Goal: Information Seeking & Learning: Learn about a topic

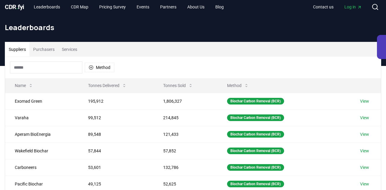
scroll to position [1, 0]
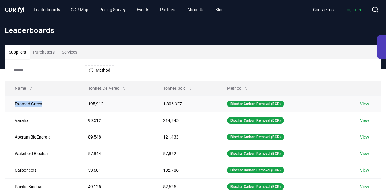
drag, startPoint x: 50, startPoint y: 105, endPoint x: 8, endPoint y: 104, distance: 42.2
click at [8, 104] on td "Exomad Green" at bounding box center [41, 104] width 73 height 17
copy td "Exomad Green"
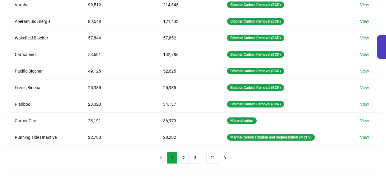
scroll to position [0, 0]
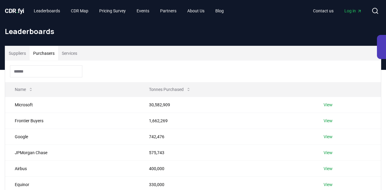
click at [46, 57] on button "Purchasers" at bounding box center [44, 53] width 29 height 14
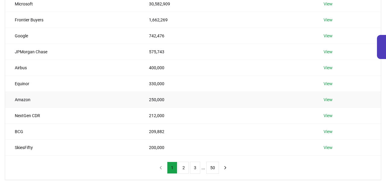
scroll to position [104, 0]
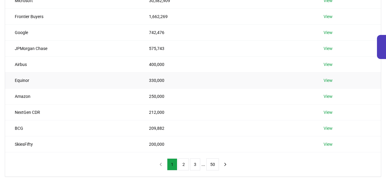
click at [23, 81] on td "Equinor" at bounding box center [72, 80] width 134 height 16
copy td "Equinor"
copy td "SkiesFifty"
click at [182, 166] on button "2" at bounding box center [183, 164] width 10 height 12
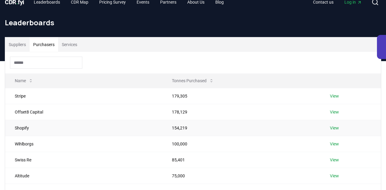
scroll to position [42, 0]
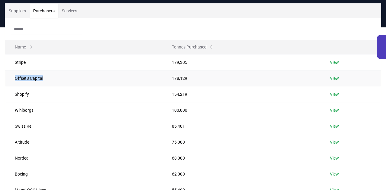
drag, startPoint x: 49, startPoint y: 79, endPoint x: 11, endPoint y: 79, distance: 37.4
click at [11, 79] on td "Offset8 Capital" at bounding box center [83, 78] width 157 height 16
click at [24, 95] on td "Shopify" at bounding box center [83, 94] width 157 height 16
copy td "Shopify"
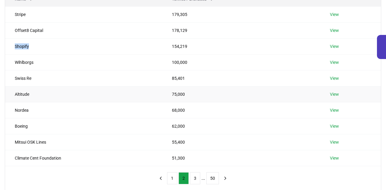
scroll to position [95, 0]
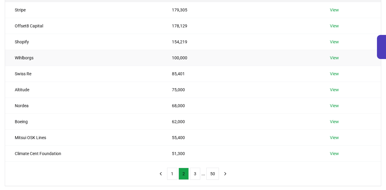
click at [30, 58] on td "Wihlborgs" at bounding box center [83, 58] width 157 height 16
copy td "Wihlborgs"
click at [22, 124] on td "Boeing" at bounding box center [83, 122] width 157 height 16
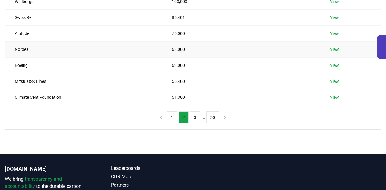
scroll to position [152, 0]
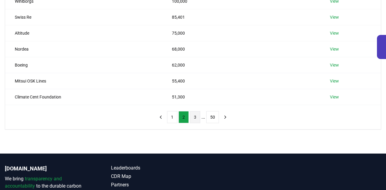
click at [196, 118] on button "3" at bounding box center [195, 117] width 10 height 12
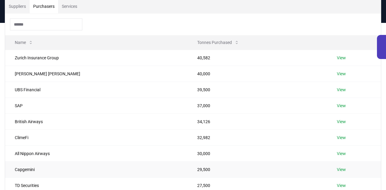
scroll to position [47, 0]
drag, startPoint x: 67, startPoint y: 55, endPoint x: 14, endPoint y: 56, distance: 53.3
click at [14, 56] on td "Zurich Insurance Group" at bounding box center [96, 57] width 182 height 16
copy td "Zurich Insurance Group"
click at [70, 76] on td "Morgan Stanley" at bounding box center [96, 73] width 182 height 16
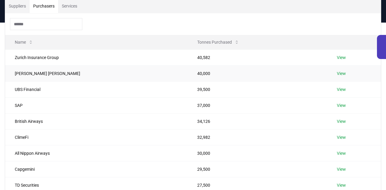
click at [41, 72] on td "Morgan Stanley" at bounding box center [96, 73] width 182 height 16
copy td "Morgan Stanley"
drag, startPoint x: 53, startPoint y: 91, endPoint x: 9, endPoint y: 91, distance: 43.7
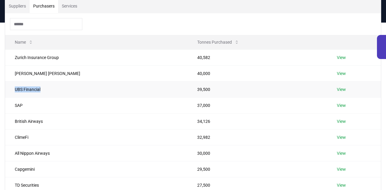
click at [9, 91] on td "UBS Financial" at bounding box center [96, 89] width 182 height 16
copy td "UBS Financial"
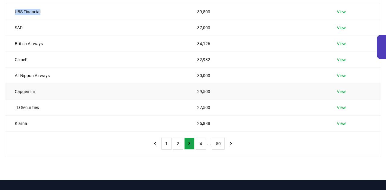
scroll to position [127, 0]
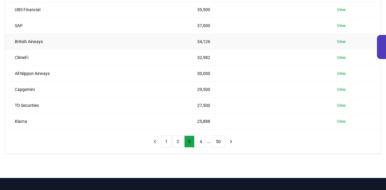
click at [35, 44] on td "British Airways" at bounding box center [96, 41] width 182 height 16
click at [39, 41] on td "British Airways" at bounding box center [96, 41] width 182 height 16
click at [28, 58] on td "ClimeFi" at bounding box center [96, 57] width 182 height 16
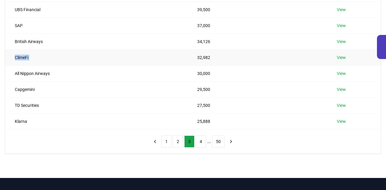
click at [28, 58] on td "ClimeFi" at bounding box center [96, 57] width 182 height 16
copy td "ClimeFi"
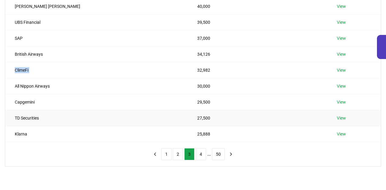
scroll to position [119, 0]
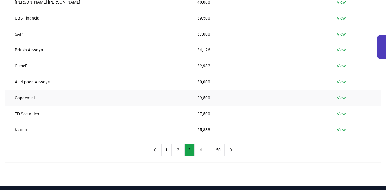
click at [29, 99] on td "Capgemini" at bounding box center [96, 98] width 182 height 16
copy td "Capgemini"
click at [38, 110] on td "TD Securities" at bounding box center [96, 114] width 182 height 16
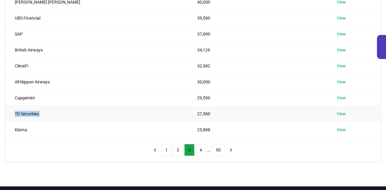
click at [38, 110] on td "TD Securities" at bounding box center [96, 114] width 182 height 16
click at [202, 152] on button "4" at bounding box center [201, 150] width 10 height 12
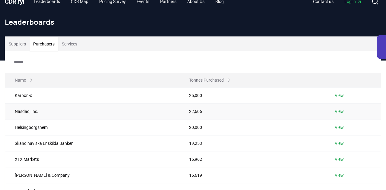
scroll to position [32, 0]
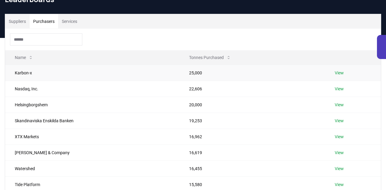
click at [22, 74] on td "Karbon-x" at bounding box center [92, 73] width 174 height 16
click at [30, 89] on td "Nasdaq, Inc." at bounding box center [92, 89] width 174 height 16
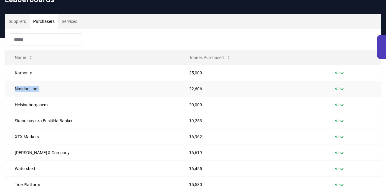
click at [30, 89] on td "Nasdaq, Inc." at bounding box center [92, 89] width 174 height 16
click at [34, 103] on td "Helsingborgshem" at bounding box center [92, 105] width 174 height 16
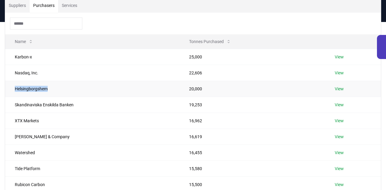
scroll to position [55, 0]
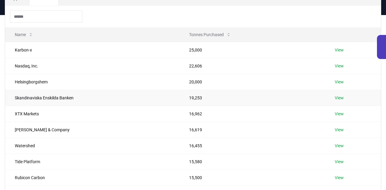
click at [69, 99] on td "Skandinaviska Enskilda Banken" at bounding box center [92, 98] width 174 height 16
click at [84, 99] on td "Skandinaviska Enskilda Banken" at bounding box center [92, 98] width 174 height 16
drag, startPoint x: 81, startPoint y: 99, endPoint x: 12, endPoint y: 99, distance: 69.3
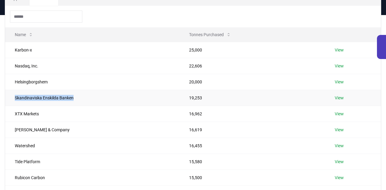
click at [12, 99] on td "Skandinaviska Enskilda Banken" at bounding box center [92, 98] width 174 height 16
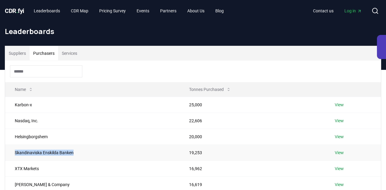
scroll to position [203, 0]
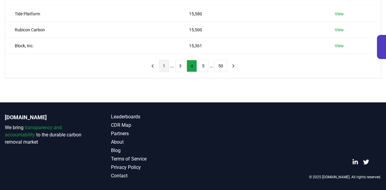
click at [163, 64] on button "1" at bounding box center [164, 66] width 10 height 12
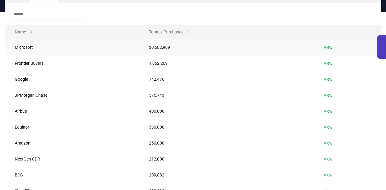
scroll to position [58, 0]
click at [34, 64] on td "Frontier Buyers" at bounding box center [72, 63] width 134 height 16
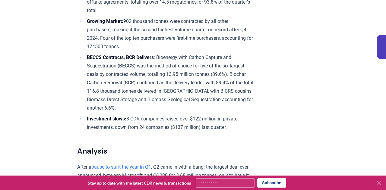
scroll to position [268, 0]
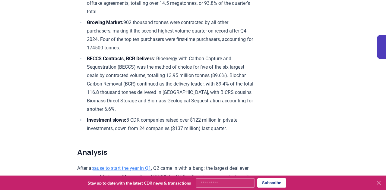
click at [378, 183] on icon at bounding box center [379, 183] width 4 height 4
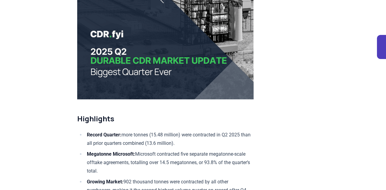
scroll to position [117, 0]
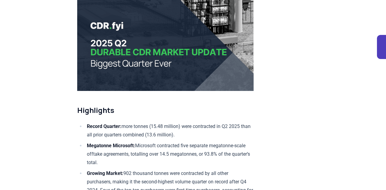
click at [161, 75] on img at bounding box center [165, 25] width 176 height 132
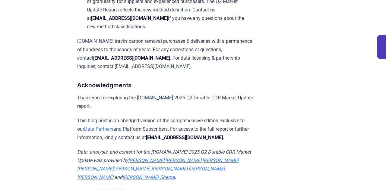
scroll to position [3902, 0]
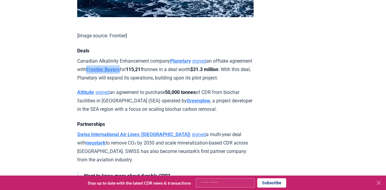
scroll to position [413, 0]
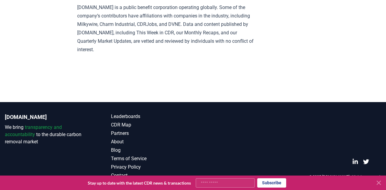
scroll to position [1795, 0]
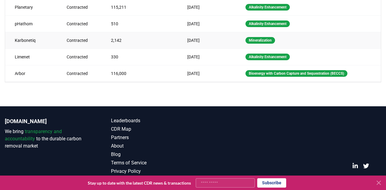
scroll to position [227, 0]
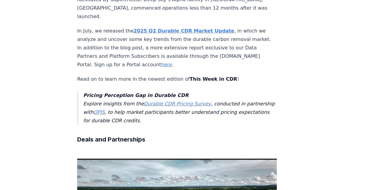
scroll to position [189, 0]
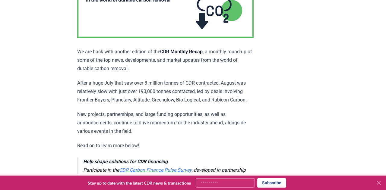
scroll to position [115, 0]
click at [374, 182] on button at bounding box center [379, 183] width 10 height 10
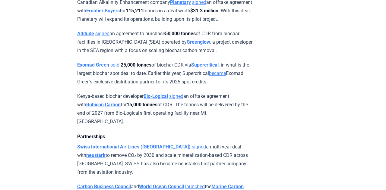
scroll to position [484, 0]
